Goal: Information Seeking & Learning: Learn about a topic

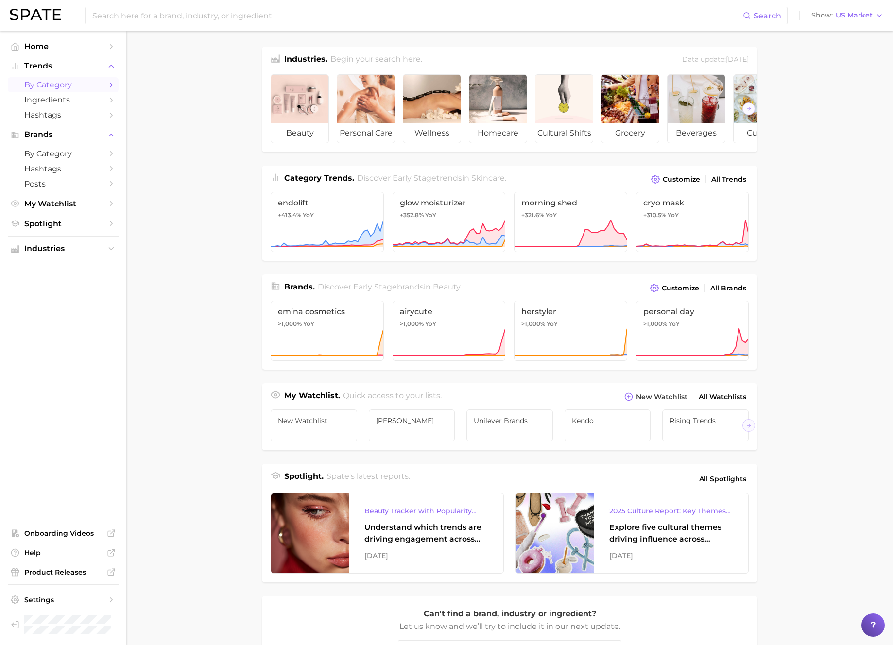
click at [76, 87] on span "by Category" at bounding box center [63, 84] width 78 height 9
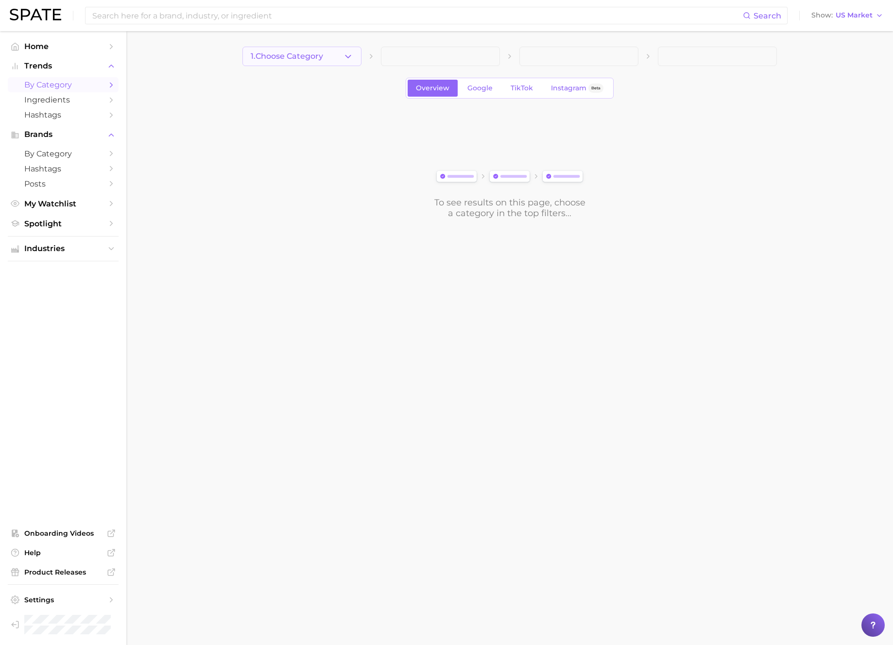
click at [344, 61] on icon "button" at bounding box center [348, 57] width 10 height 10
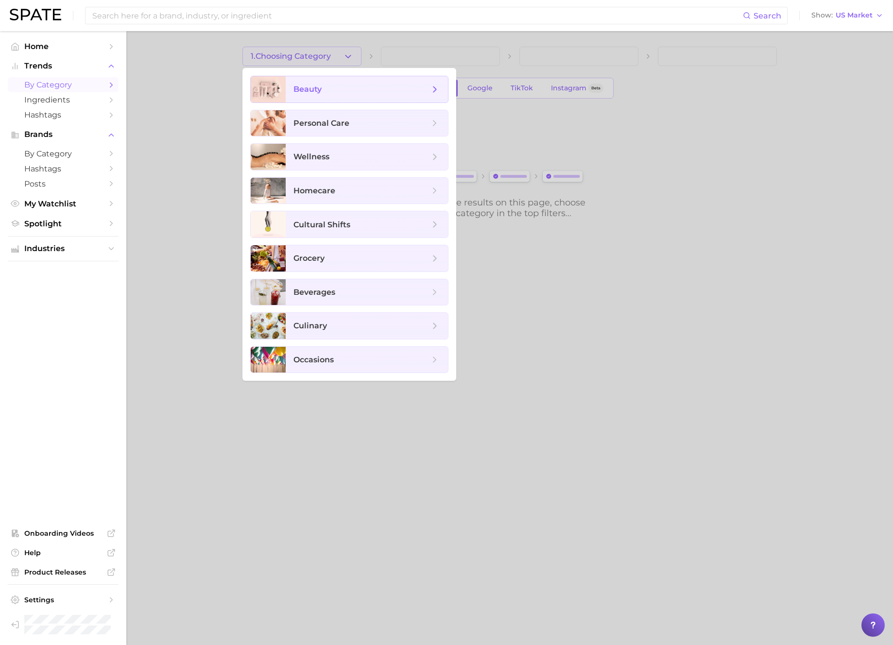
click at [343, 87] on span "beauty" at bounding box center [362, 89] width 136 height 11
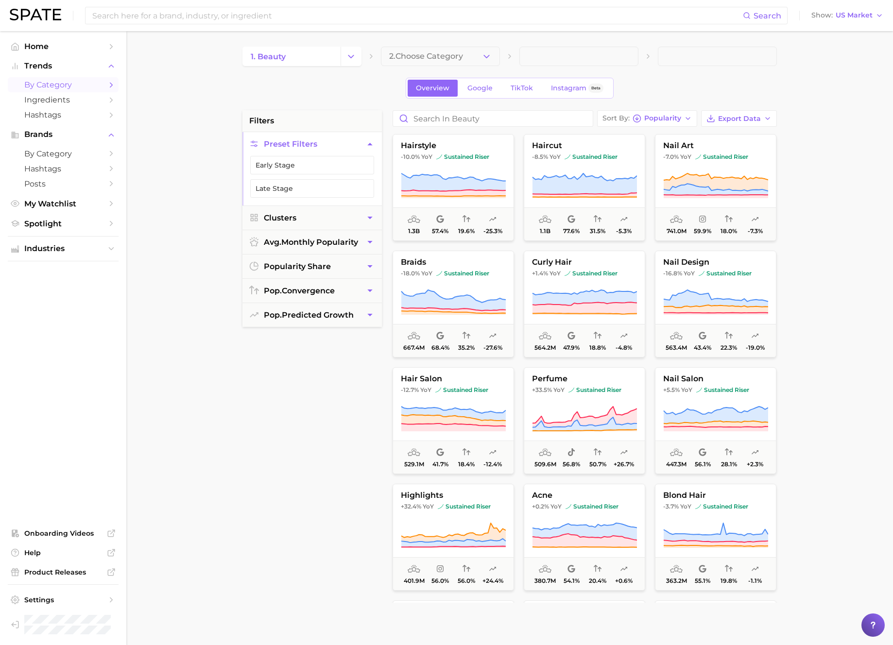
click at [414, 63] on button "2. Choose Category" at bounding box center [440, 56] width 119 height 19
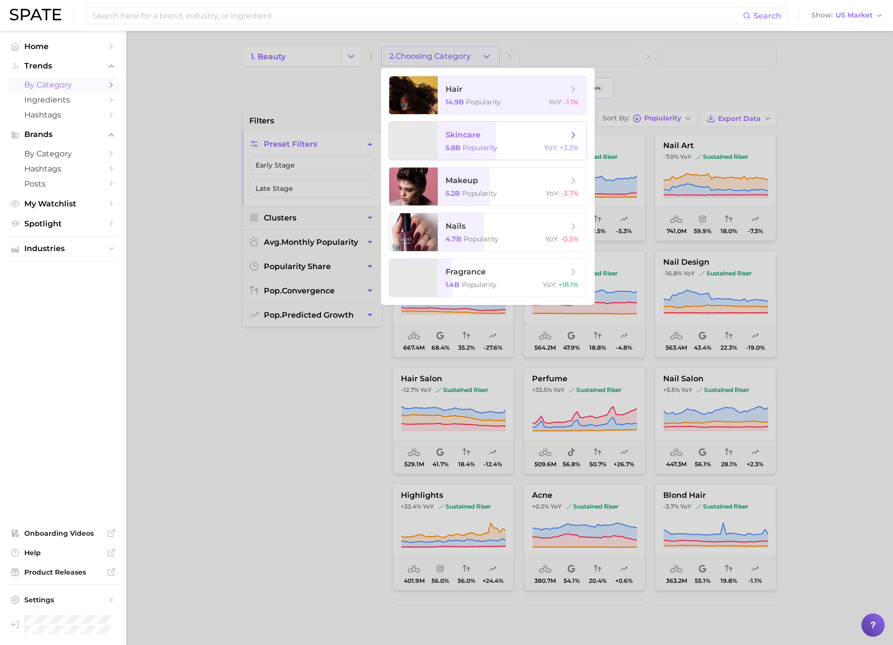
click at [473, 145] on span "Popularity" at bounding box center [480, 147] width 35 height 9
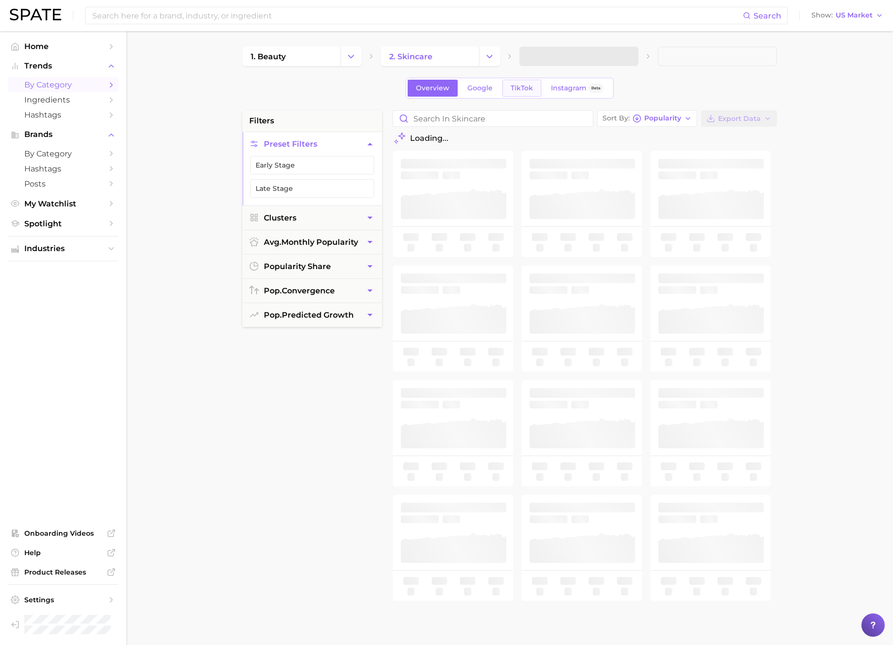
click at [537, 83] on link "TikTok" at bounding box center [522, 88] width 39 height 17
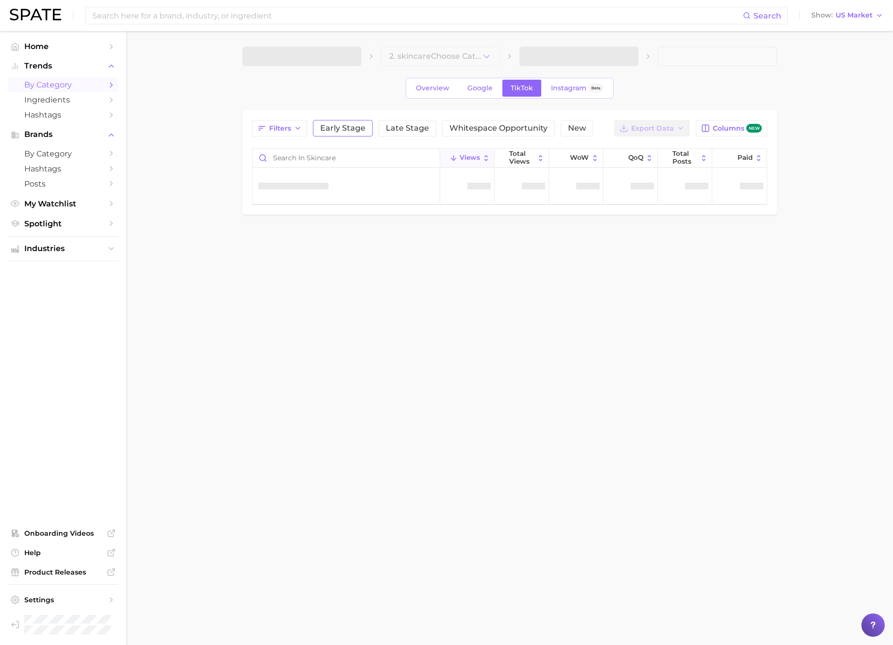
click at [345, 130] on span "Early Stage" at bounding box center [342, 128] width 45 height 8
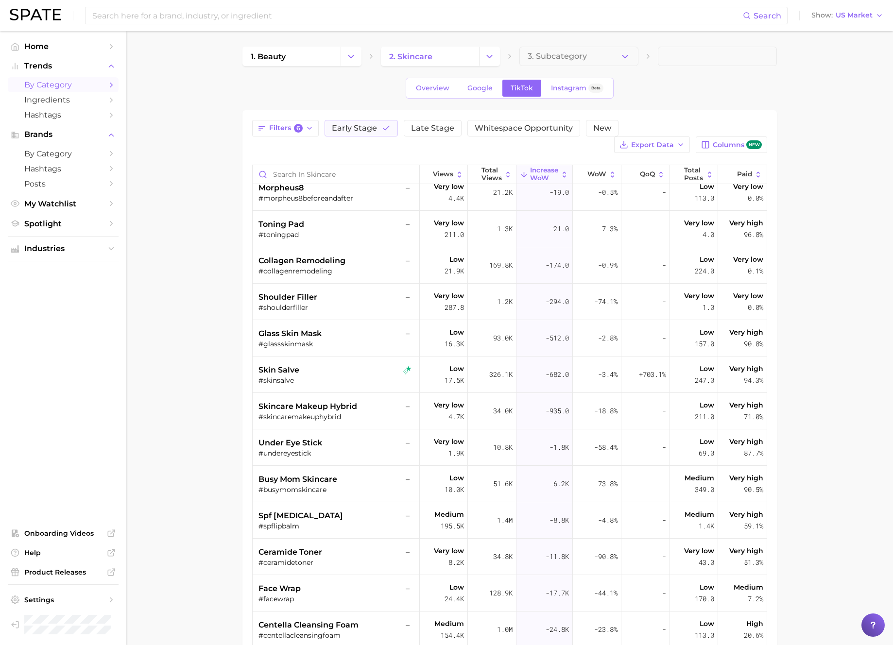
scroll to position [1999, 0]
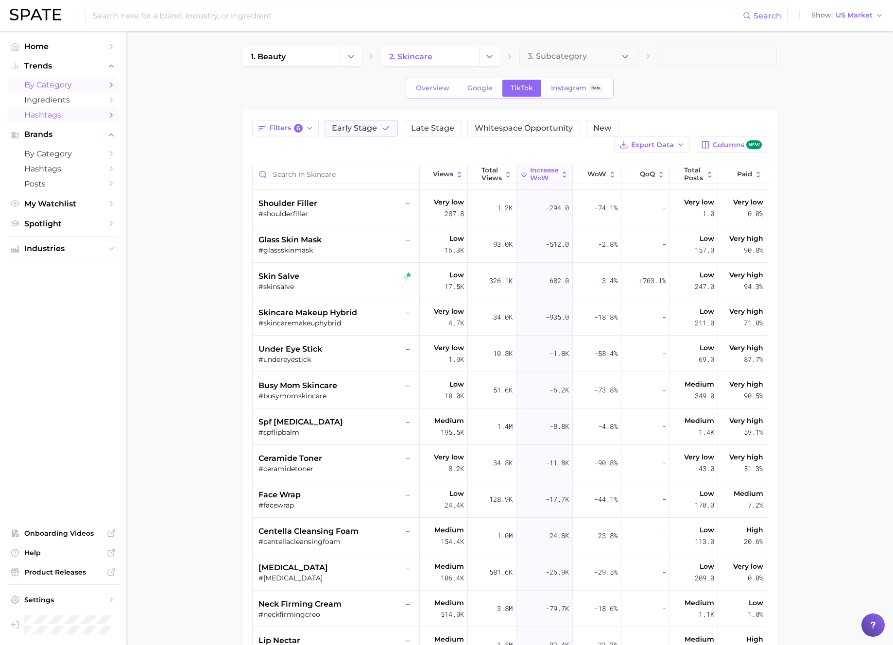
click at [98, 120] on span "Hashtags" at bounding box center [63, 114] width 78 height 9
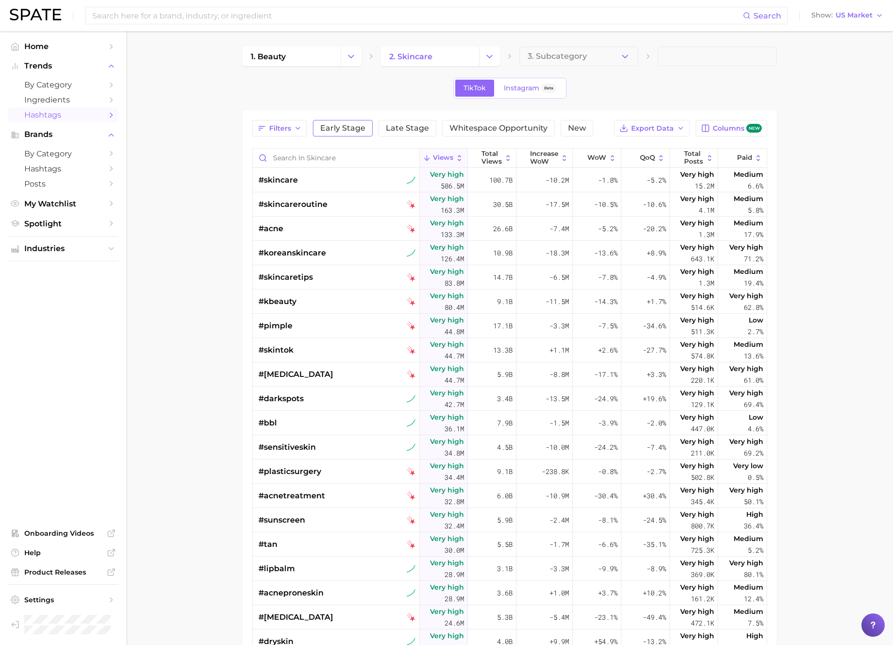
click at [353, 130] on span "Early Stage" at bounding box center [342, 128] width 45 height 8
